Goal: Navigation & Orientation: Find specific page/section

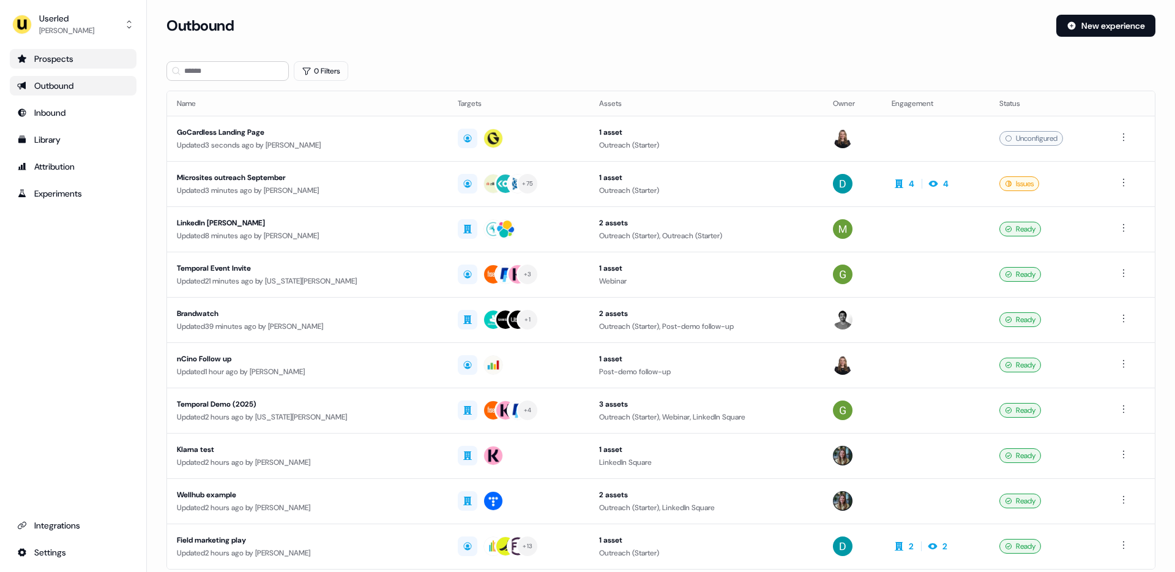
click at [66, 58] on div "Prospects" at bounding box center [73, 59] width 112 height 12
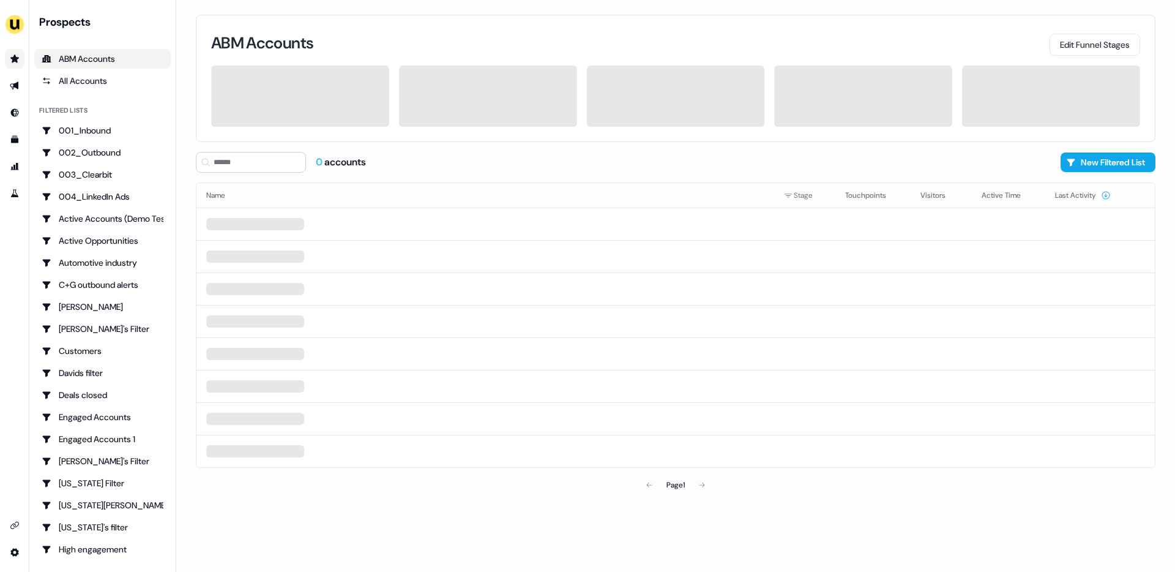
click at [183, 109] on div "ABM Accounts Edit Funnel Stages 0 accounts New Filtered List Name Stage Touchpo…" at bounding box center [675, 286] width 999 height 572
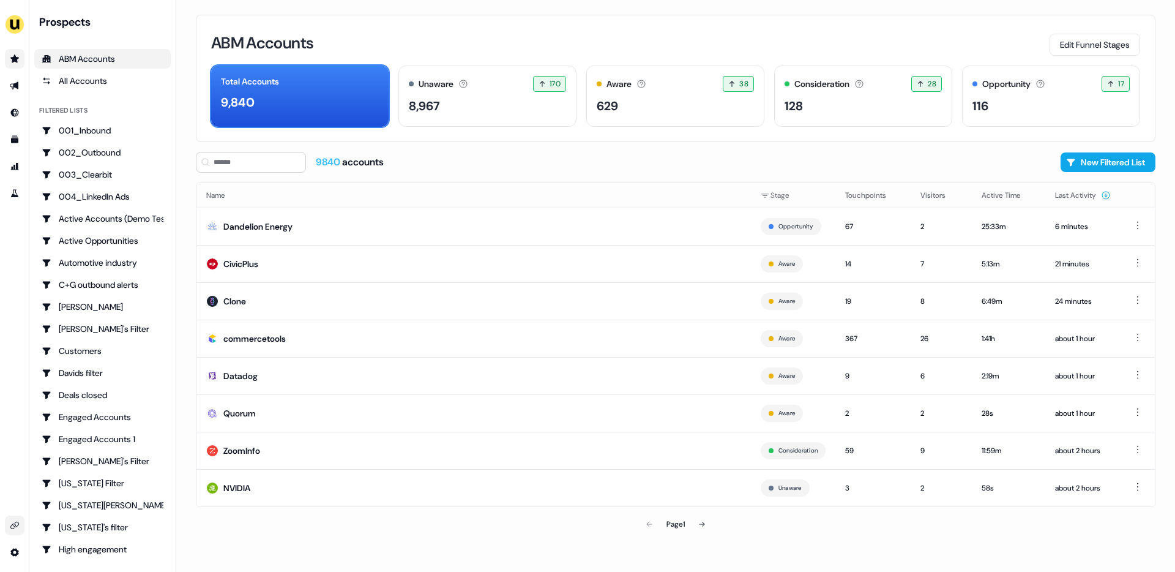
click at [14, 517] on link "Go to integrations" at bounding box center [15, 525] width 20 height 20
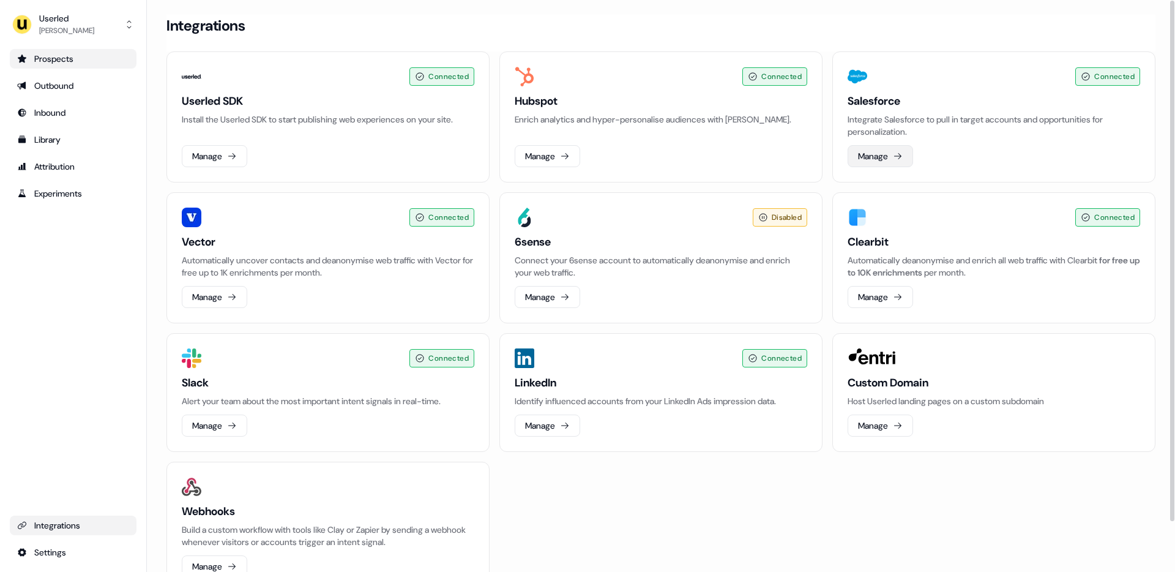
click at [880, 157] on button "Manage" at bounding box center [880, 156] width 65 height 22
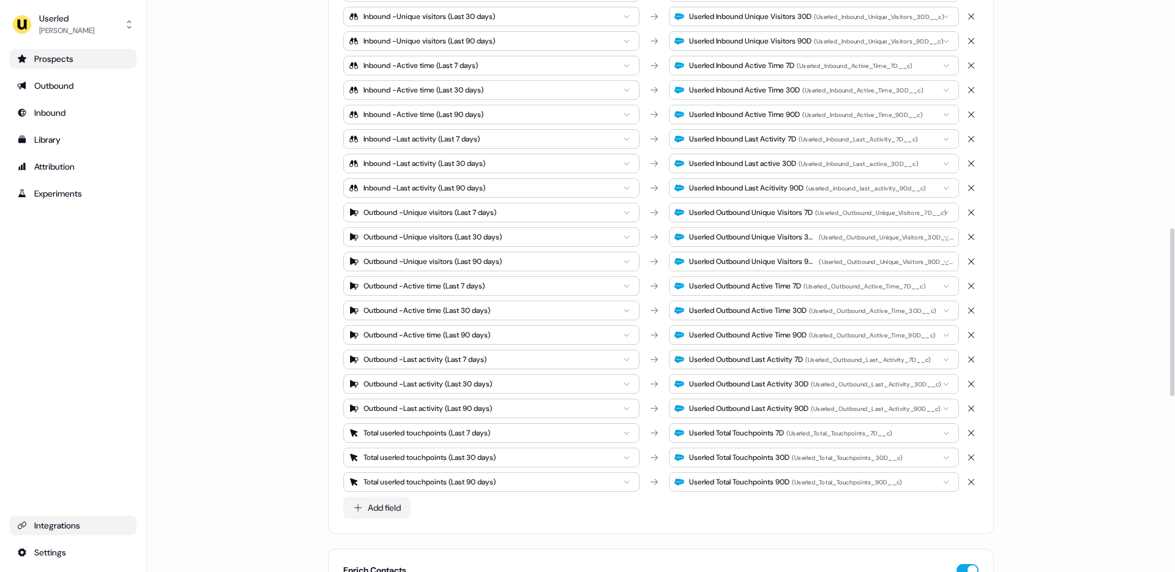
scroll to position [775, 0]
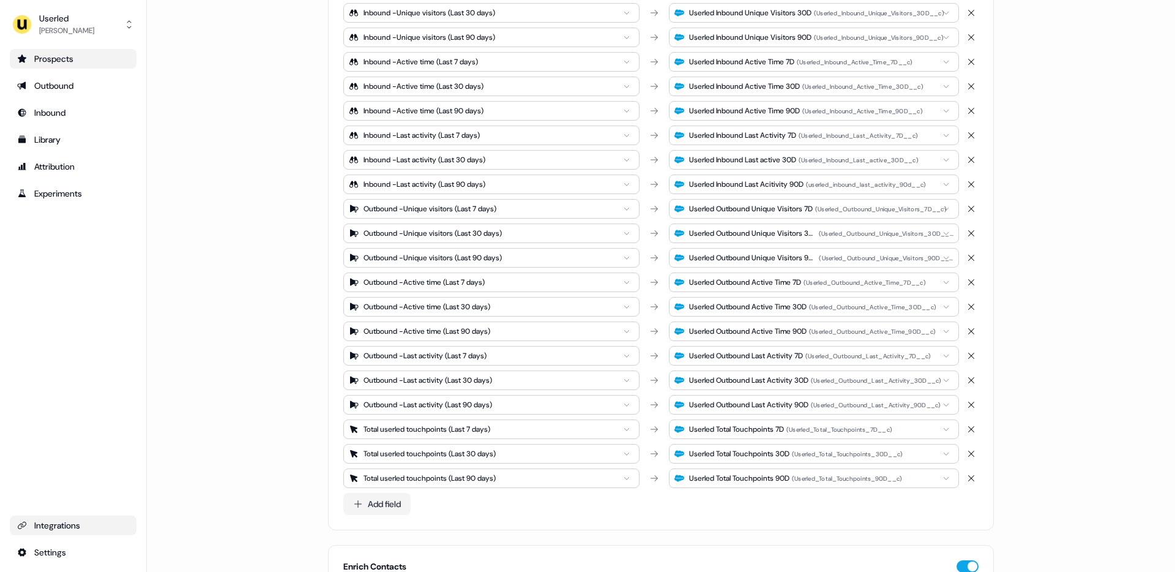
click at [70, 56] on div "Prospects" at bounding box center [73, 59] width 112 height 12
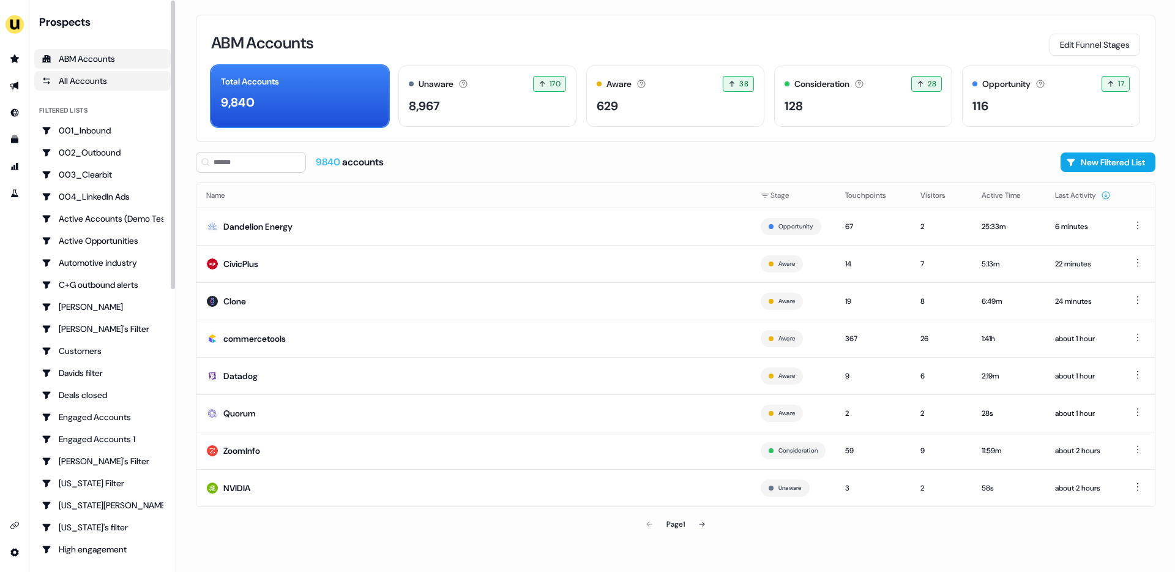
click at [99, 78] on div "All Accounts" at bounding box center [103, 81] width 122 height 12
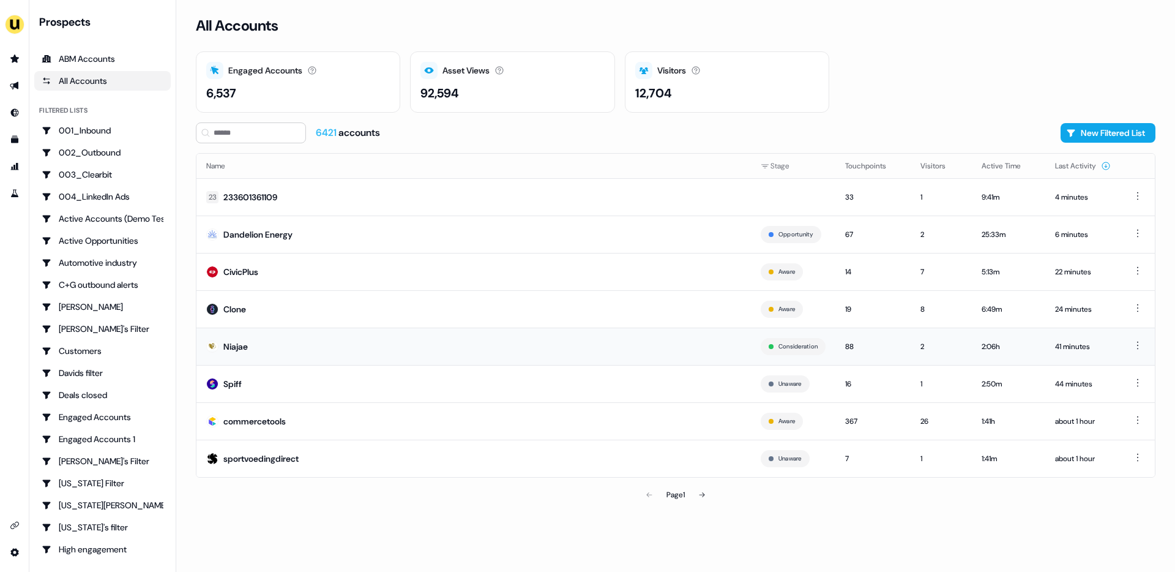
click at [528, 346] on td "Niajae" at bounding box center [473, 345] width 555 height 37
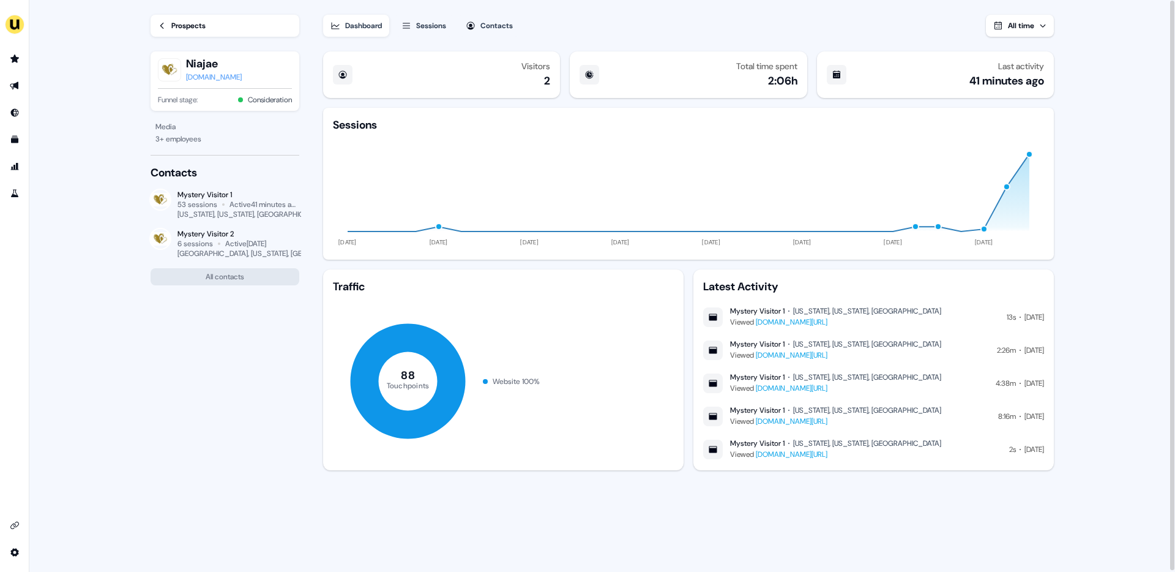
click at [430, 25] on div "Sessions" at bounding box center [431, 26] width 30 height 12
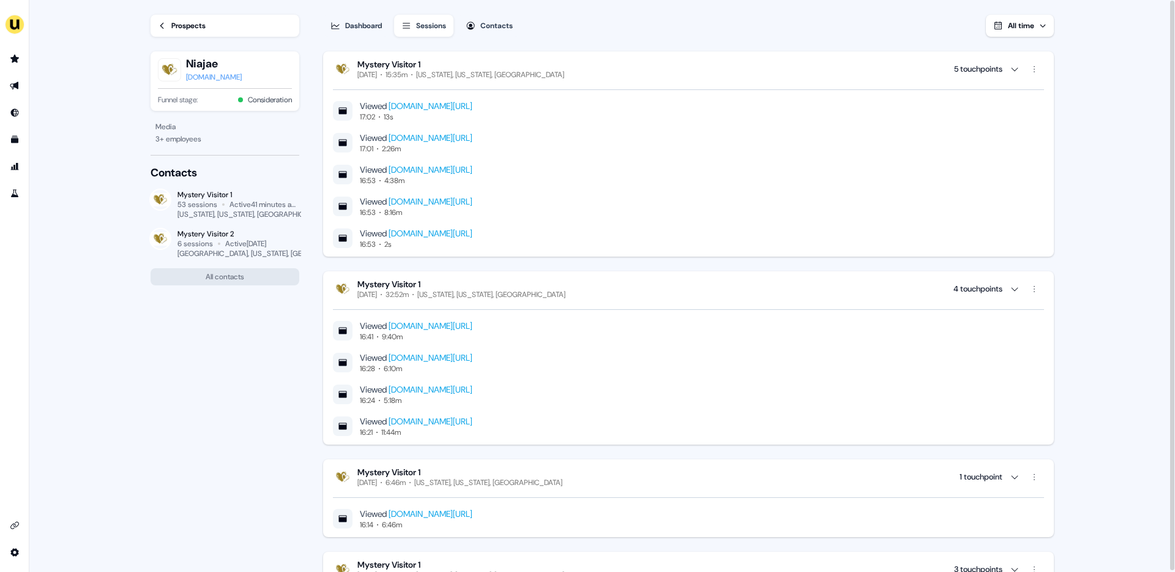
scroll to position [1, 0]
click at [494, 24] on div "Contacts" at bounding box center [496, 24] width 32 height 12
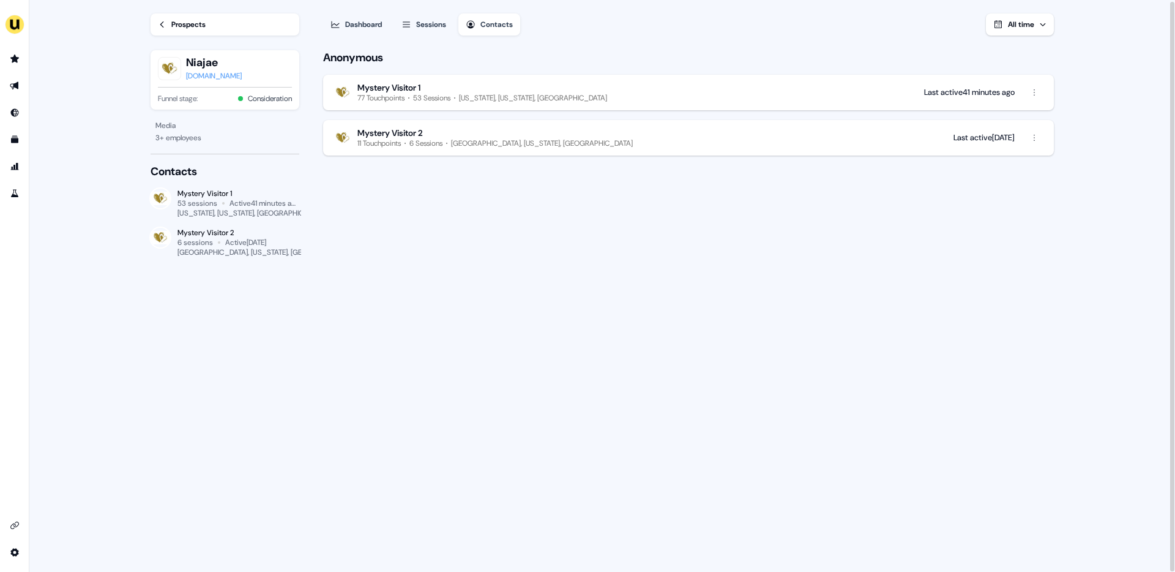
click at [493, 266] on div "Anonymous Mystery Visitor 1 77 Touchpoints 53 Sessions [US_STATE], [US_STATE], …" at bounding box center [688, 308] width 734 height 526
click at [695, 286] on div "Anonymous Mystery Visitor 1 77 Touchpoints 53 Sessions [US_STATE], [US_STATE], …" at bounding box center [688, 308] width 734 height 526
click at [15, 523] on icon "Go to integrations" at bounding box center [15, 525] width 10 height 10
click at [372, 229] on div "Anonymous Mystery Visitor 1 77 Touchpoints 53 Sessions [US_STATE], [US_STATE], …" at bounding box center [688, 310] width 734 height 526
click at [343, 26] on button "Dashboard" at bounding box center [356, 26] width 66 height 22
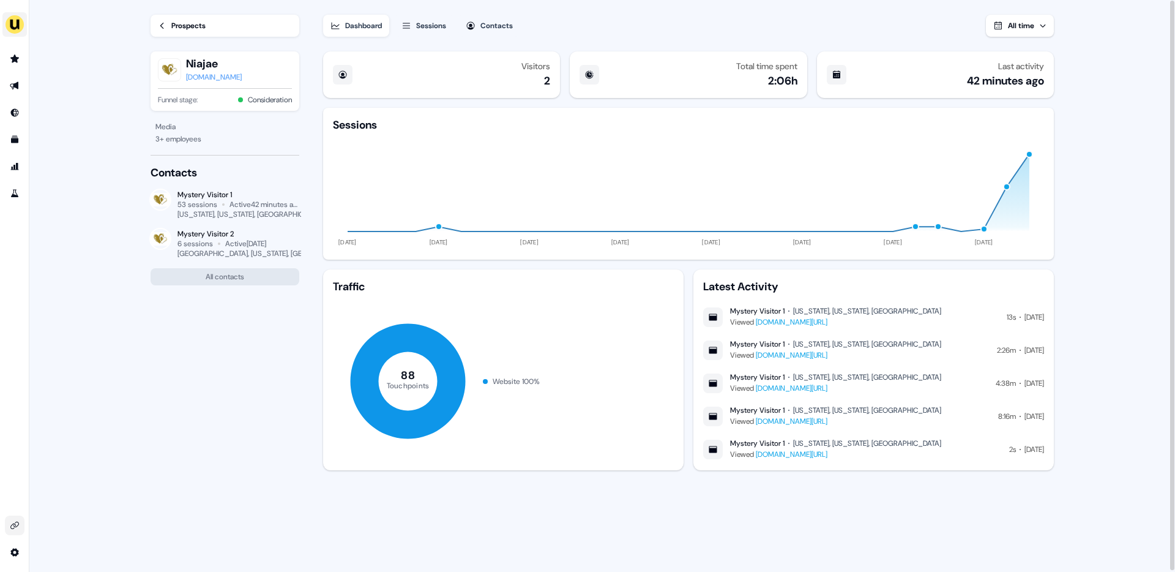
click at [691, 277] on div "Traffic 88 Touchpoints Website 100 % Latest Activity Mystery Visitor [GEOGRAPHI…" at bounding box center [688, 369] width 731 height 201
click at [181, 29] on div "Prospects" at bounding box center [188, 26] width 34 height 12
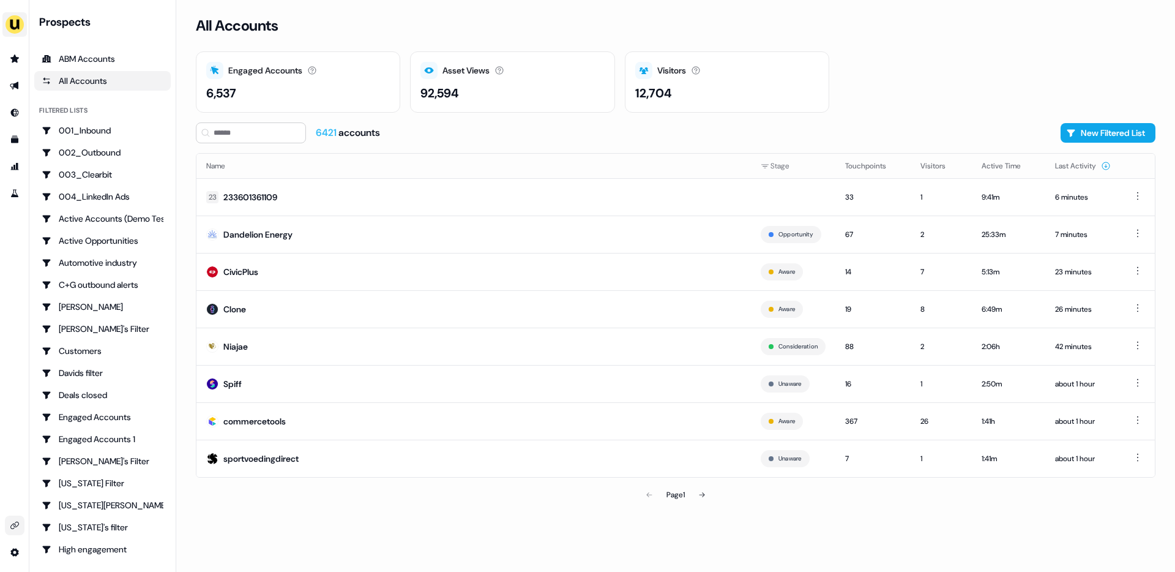
click at [624, 138] on div "6421 accounts New Filtered List" at bounding box center [676, 132] width 960 height 21
click at [192, 132] on div "All Accounts Engaged Accounts Accounts that have interacted with an asset. 6,53…" at bounding box center [675, 286] width 999 height 572
click at [100, 132] on div "001_Inbound" at bounding box center [103, 130] width 122 height 12
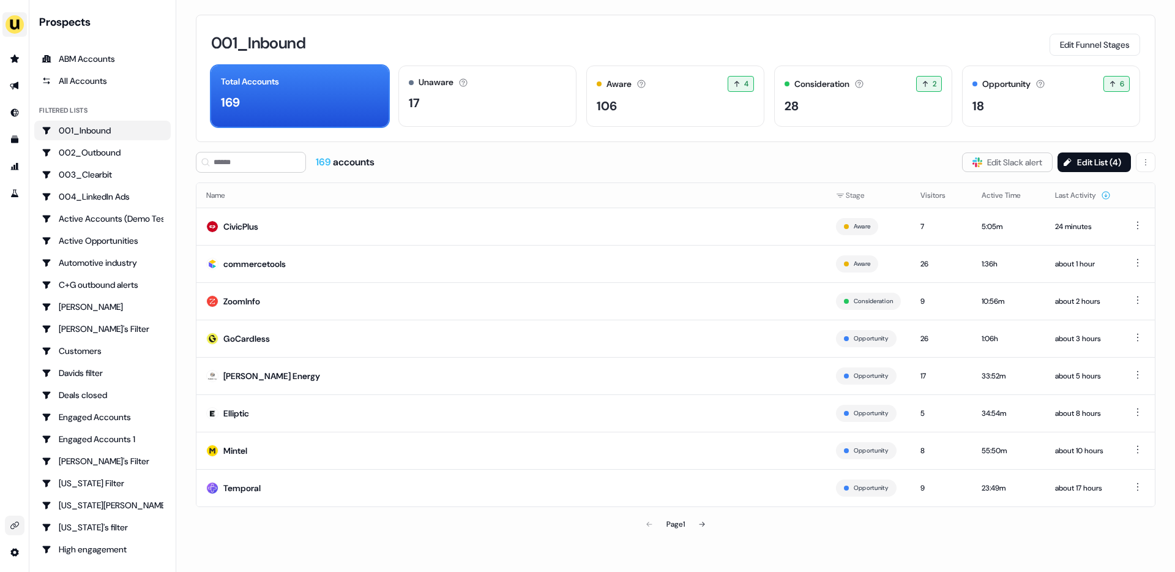
click at [185, 126] on div "001_Inbound Edit Funnel Stages Total Accounts 169 Unaware The default stage all…" at bounding box center [675, 286] width 999 height 572
click at [19, 520] on icon "Go to integrations" at bounding box center [15, 525] width 10 height 10
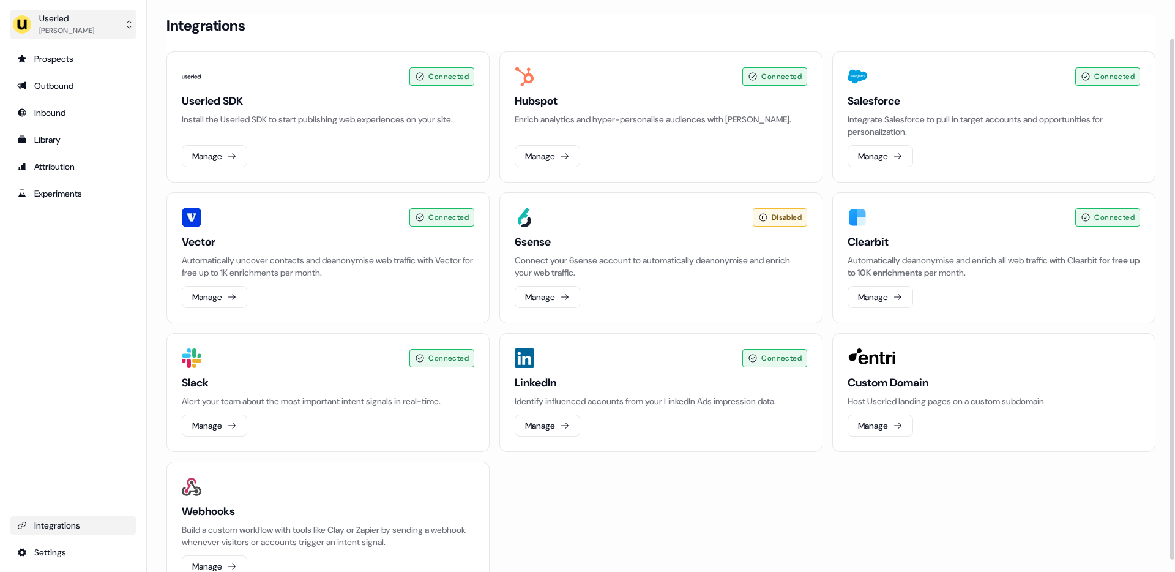
scroll to position [55, 0]
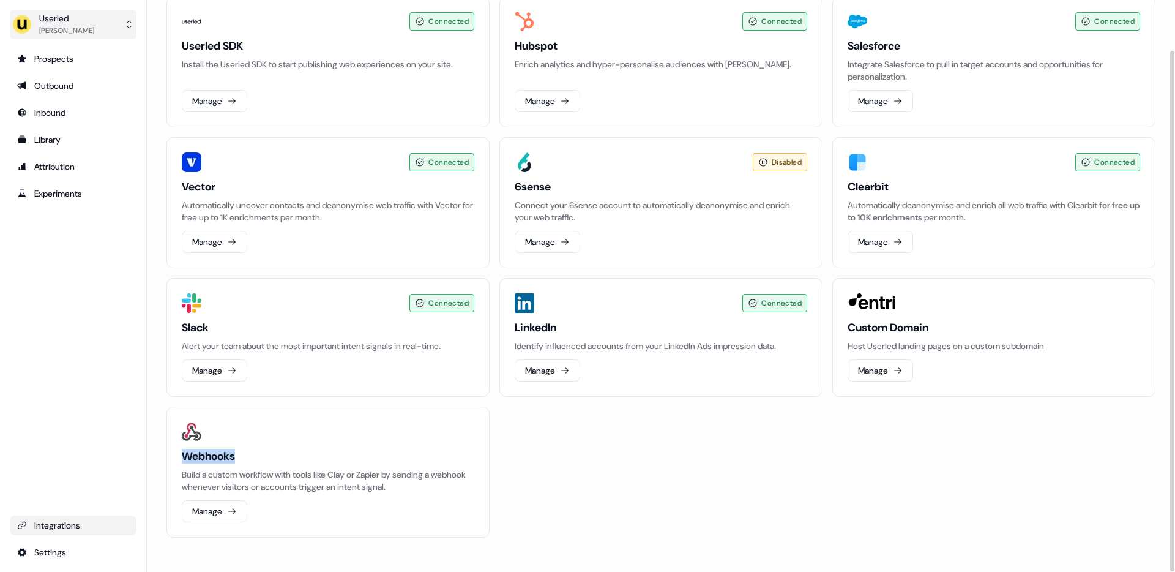
drag, startPoint x: 239, startPoint y: 455, endPoint x: 219, endPoint y: 460, distance: 20.6
click at [184, 456] on h3 "Webhooks" at bounding box center [328, 456] width 293 height 15
click at [251, 459] on h3 "Webhooks" at bounding box center [328, 456] width 293 height 15
click at [883, 99] on button "Manage" at bounding box center [880, 101] width 65 height 22
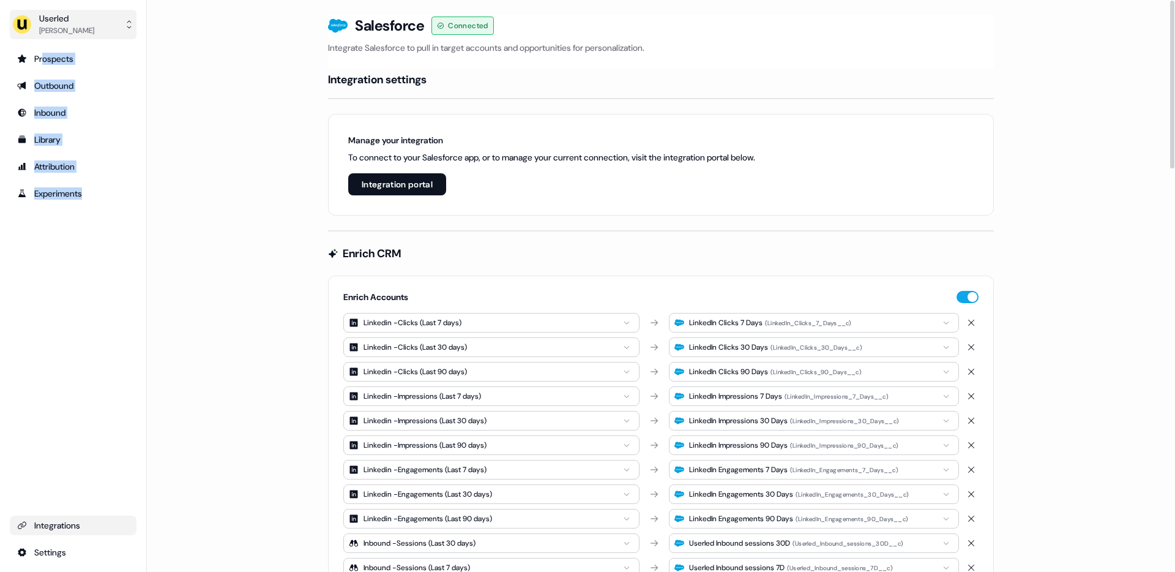
drag, startPoint x: 44, startPoint y: 60, endPoint x: 127, endPoint y: 321, distance: 274.1
click at [133, 323] on div "Prospects Outbound Inbound Library Attribution Experiments Integrations Settings" at bounding box center [73, 305] width 127 height 513
click at [92, 301] on div "Prospects Outbound Inbound Library Attribution Experiments Integrations Settings" at bounding box center [73, 305] width 127 height 513
click at [67, 526] on div "Integrations" at bounding box center [73, 525] width 112 height 12
